Goal: Transaction & Acquisition: Download file/media

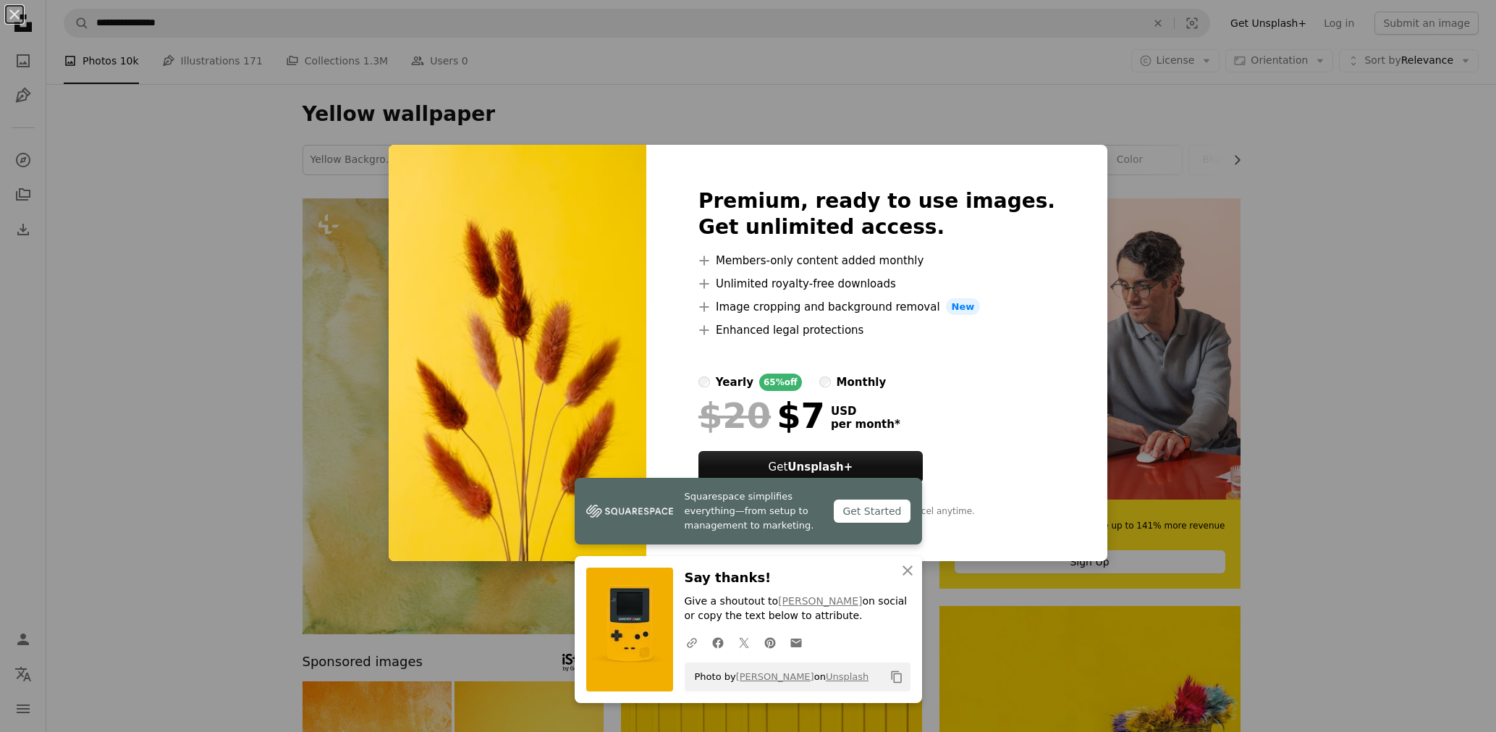
scroll to position [1085, 0]
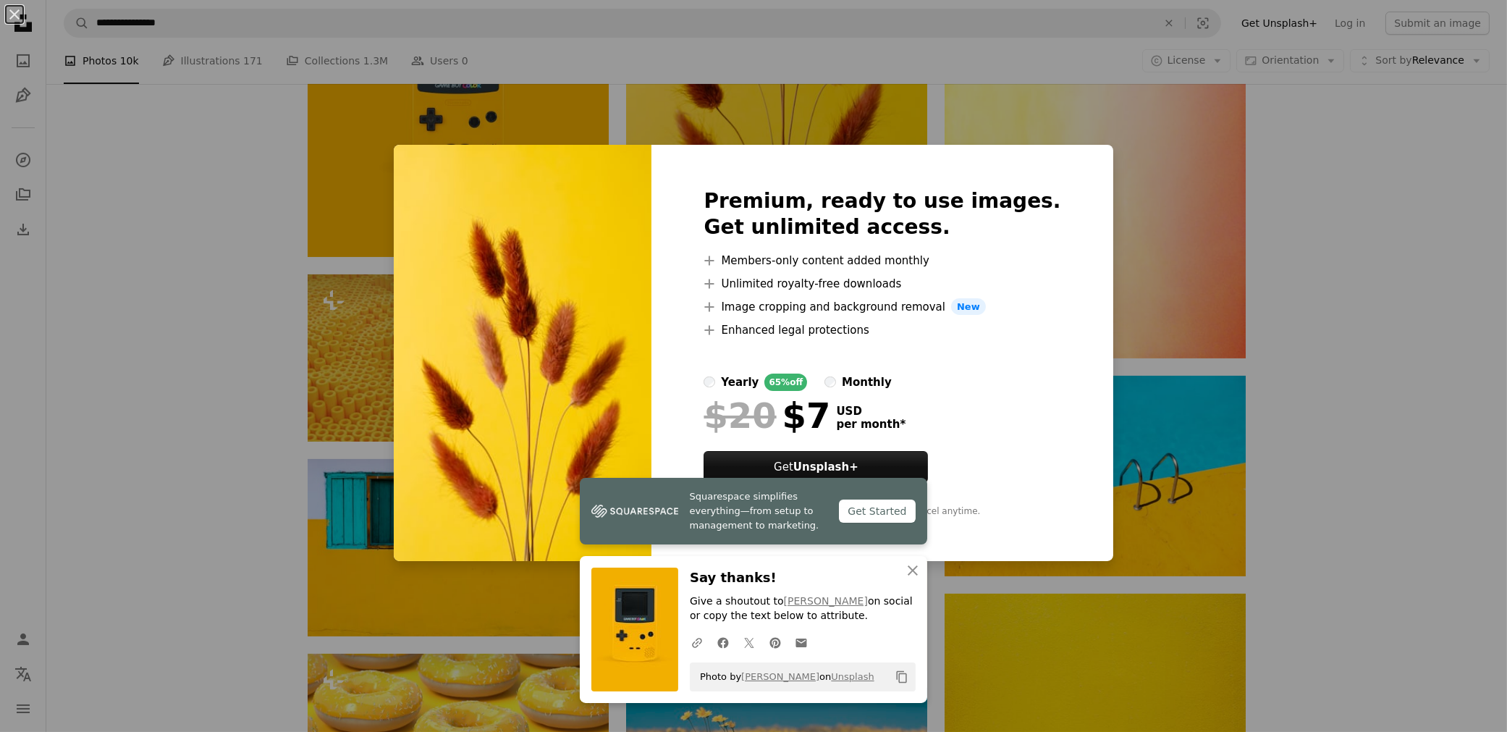
click at [1188, 279] on div "An X shape Premium, ready to use images. Get unlimited access. A plus sign Memb…" at bounding box center [753, 366] width 1507 height 732
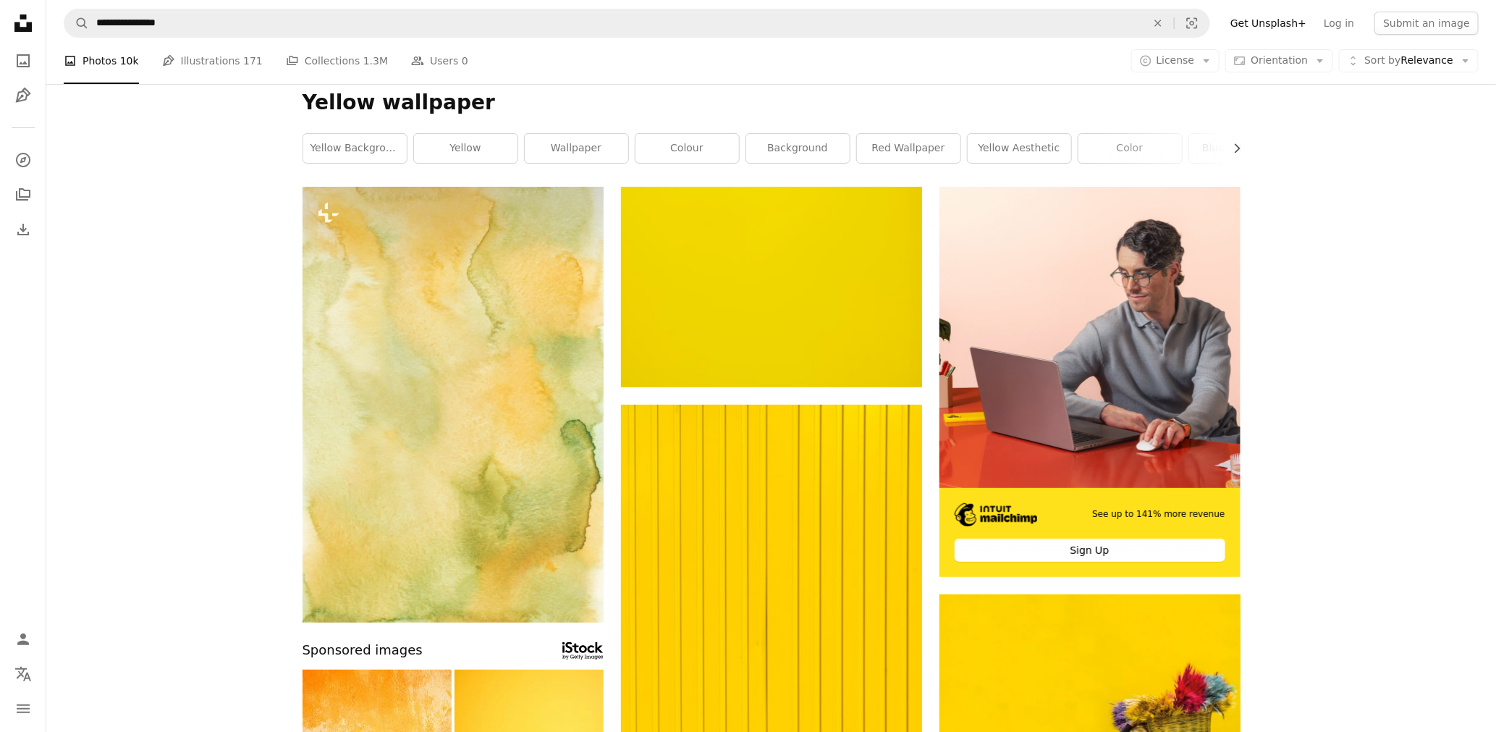
scroll to position [0, 0]
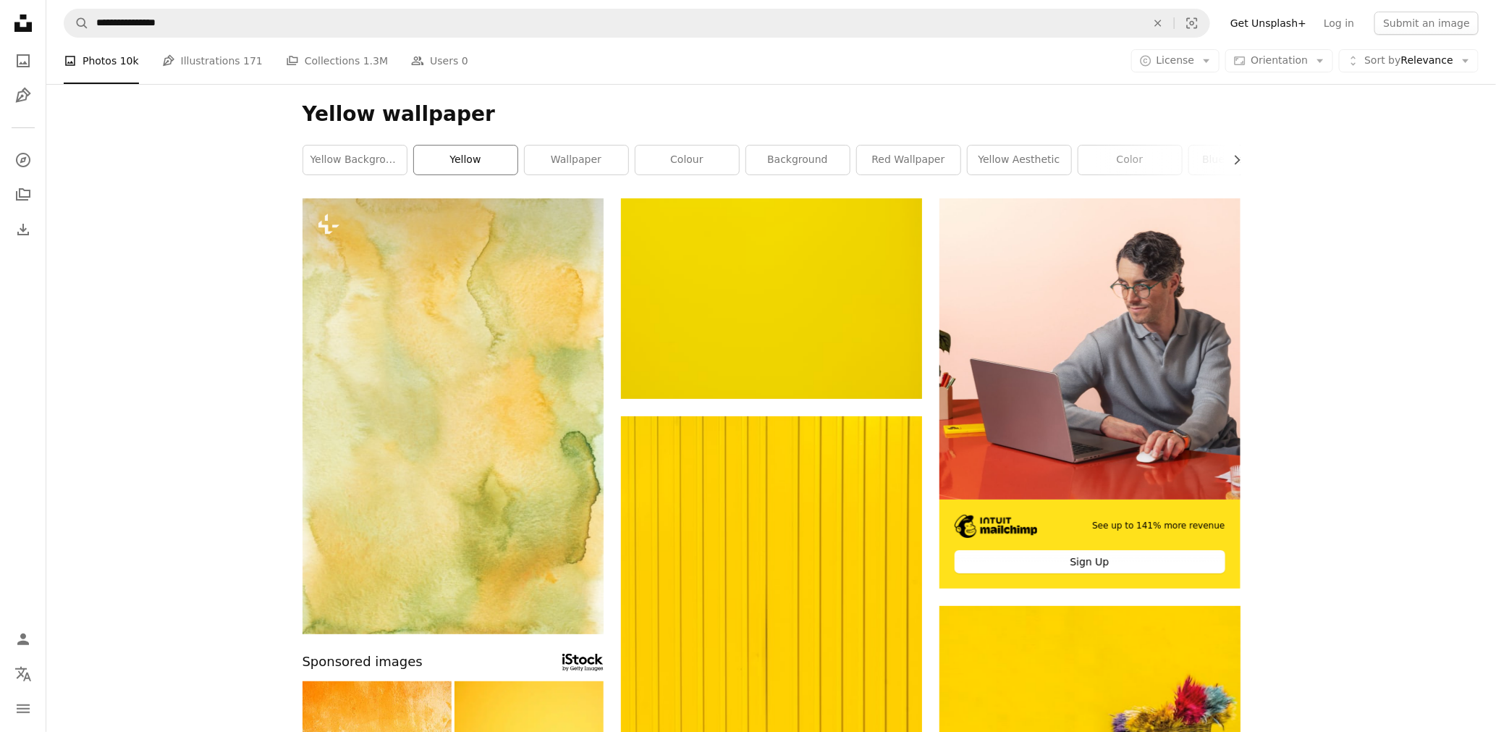
click at [464, 163] on link "yellow" at bounding box center [465, 159] width 103 height 29
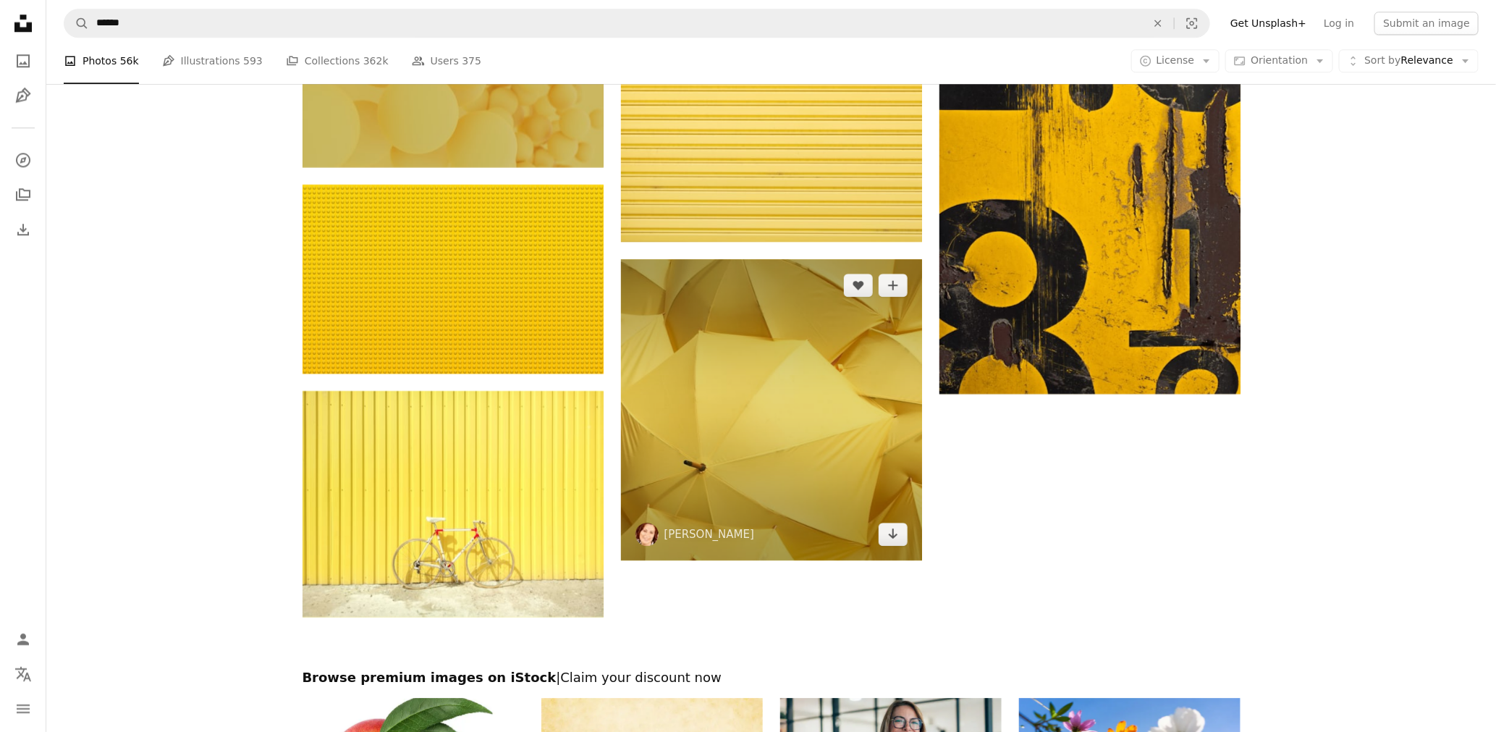
scroll to position [2316, 0]
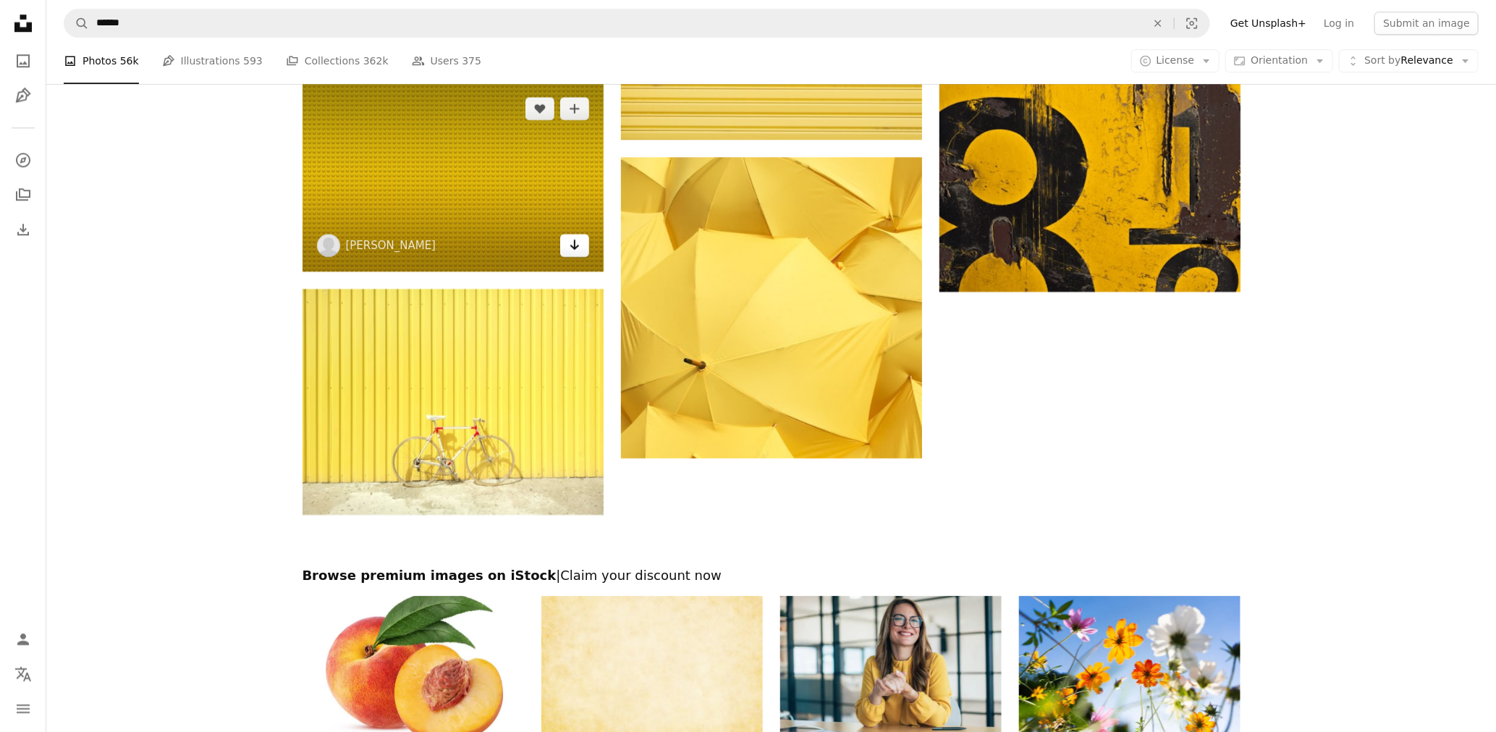
click at [572, 245] on icon "Download" at bounding box center [574, 245] width 9 height 10
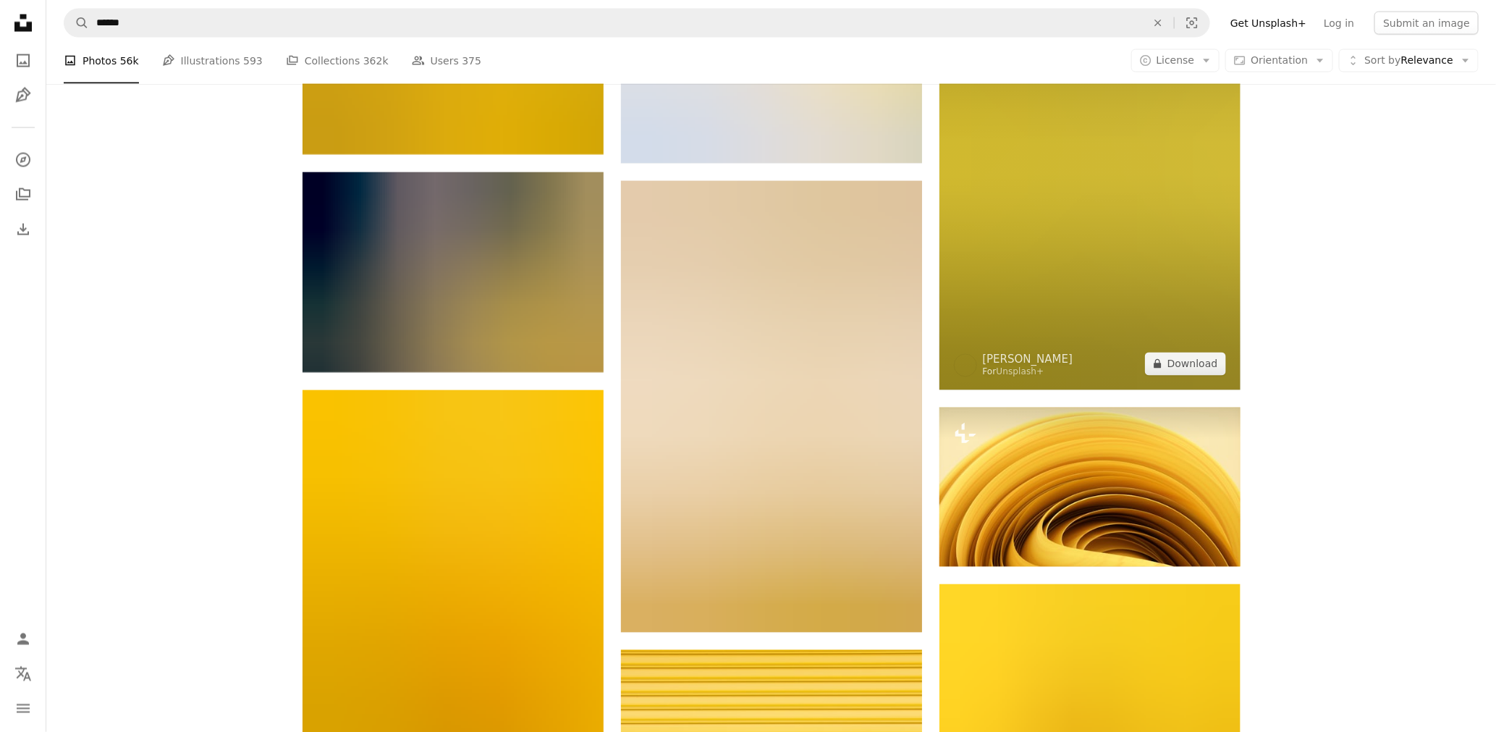
scroll to position [1531, 0]
